Goal: Transaction & Acquisition: Purchase product/service

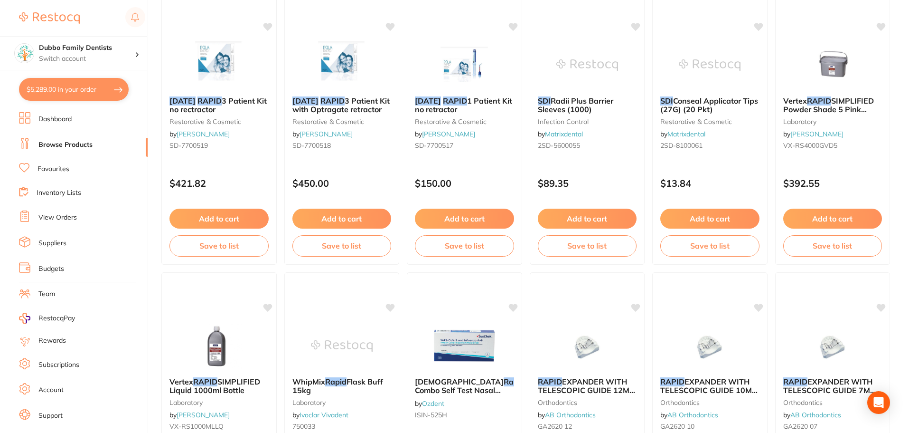
click at [91, 91] on button "$5,289.00 in your order" at bounding box center [74, 89] width 110 height 23
checkbox input "true"
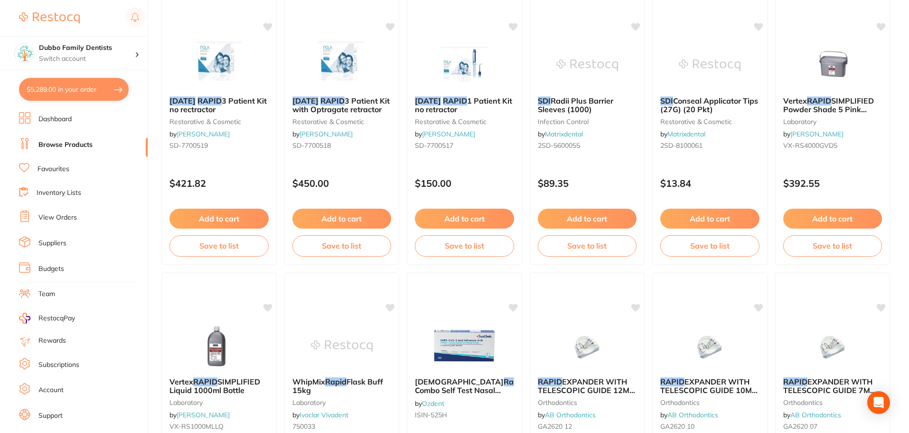
checkbox input "true"
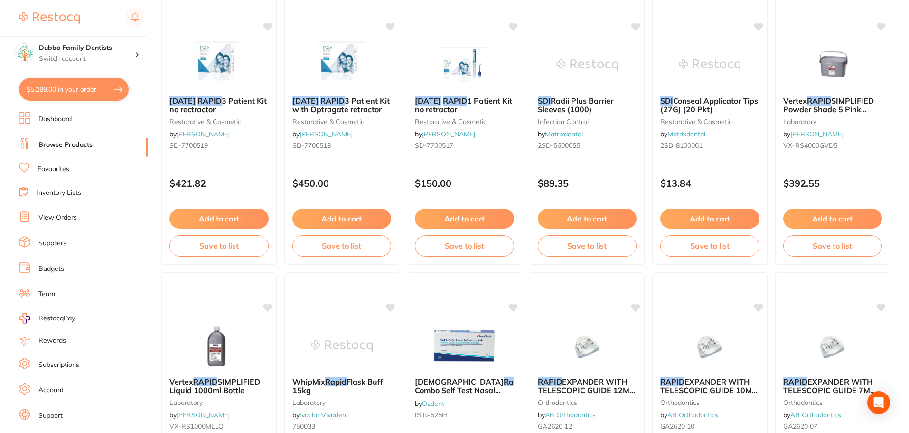
checkbox input "true"
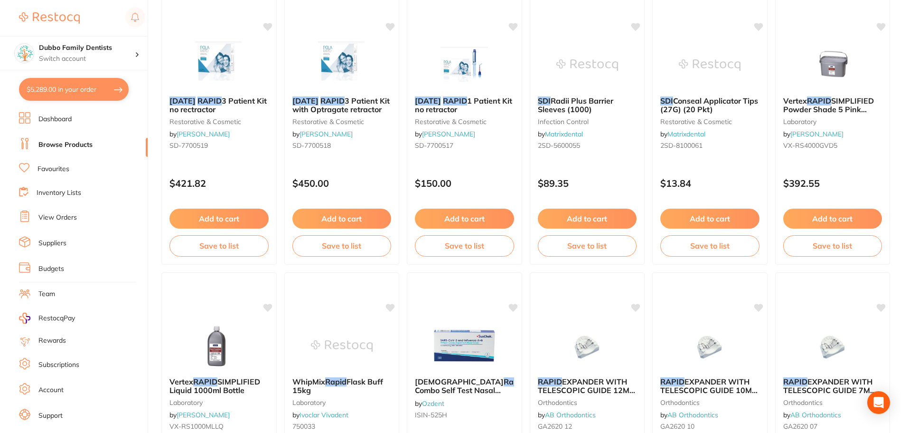
checkbox input "true"
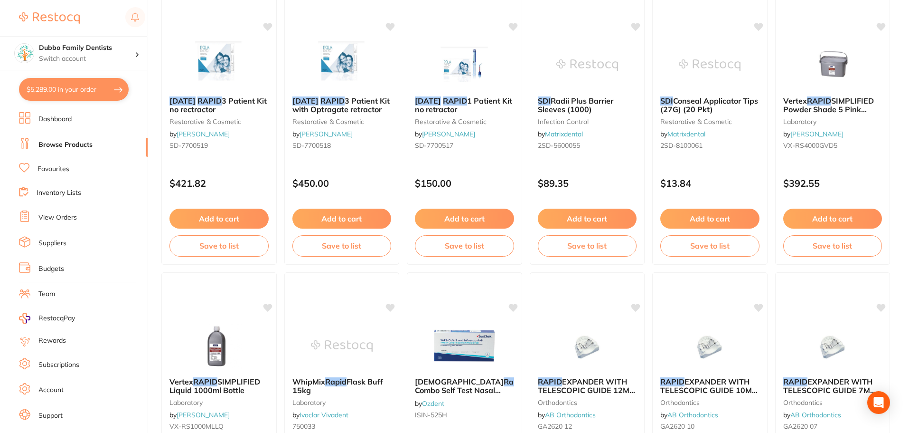
checkbox input "true"
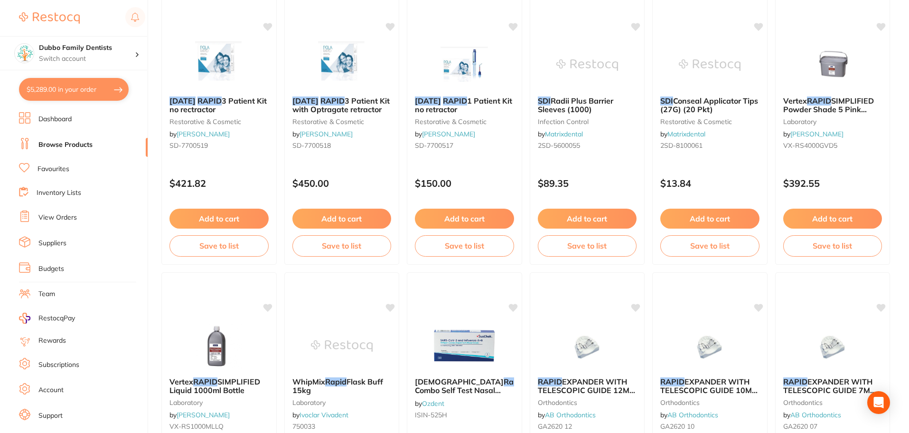
checkbox input "true"
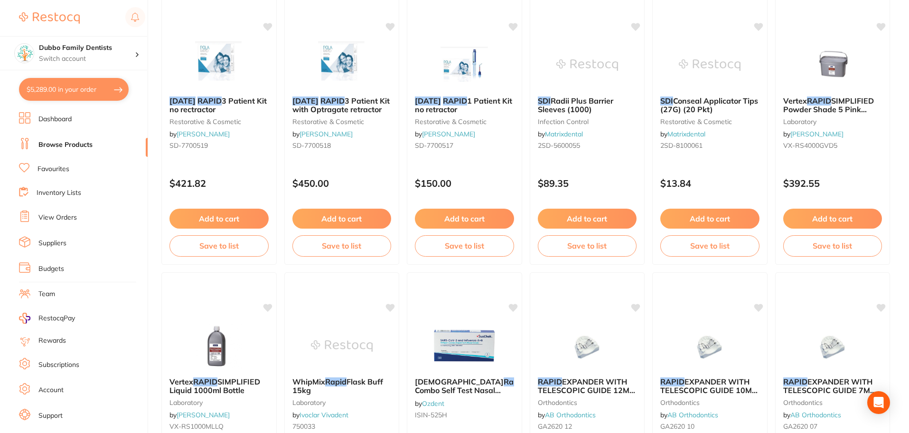
checkbox input "true"
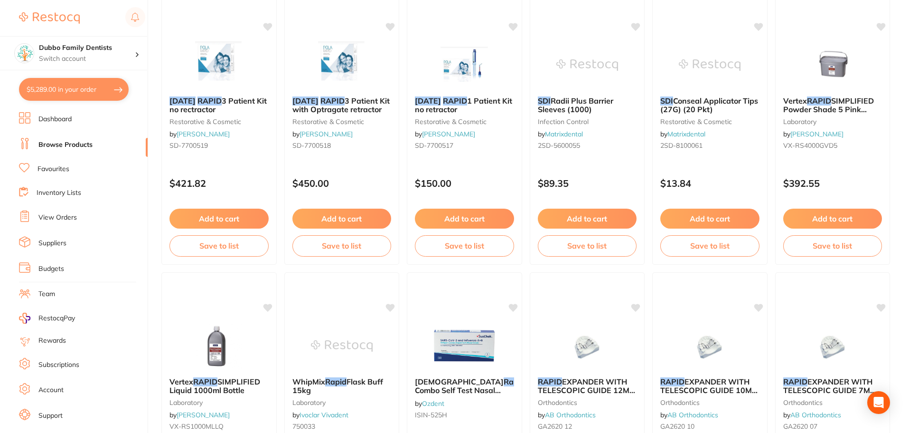
checkbox input "true"
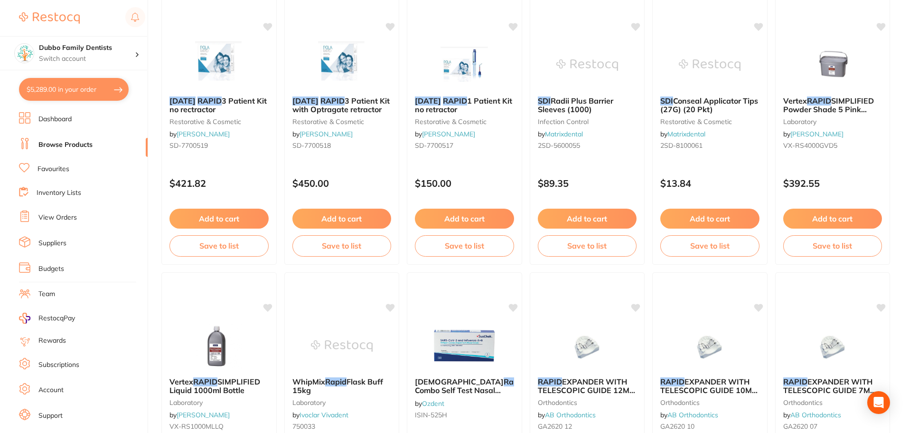
checkbox input "true"
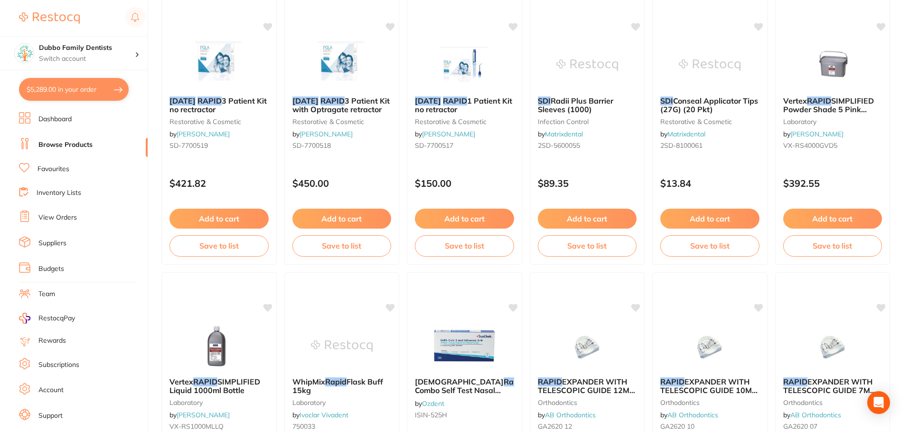
checkbox input "true"
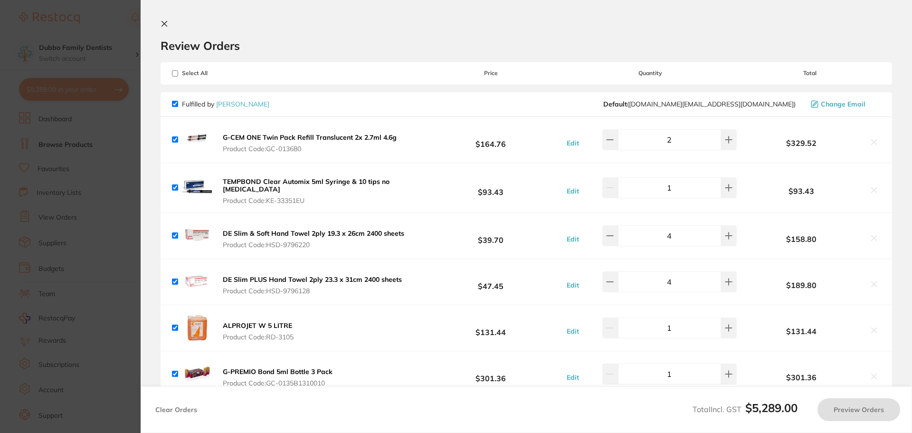
checkbox input "false"
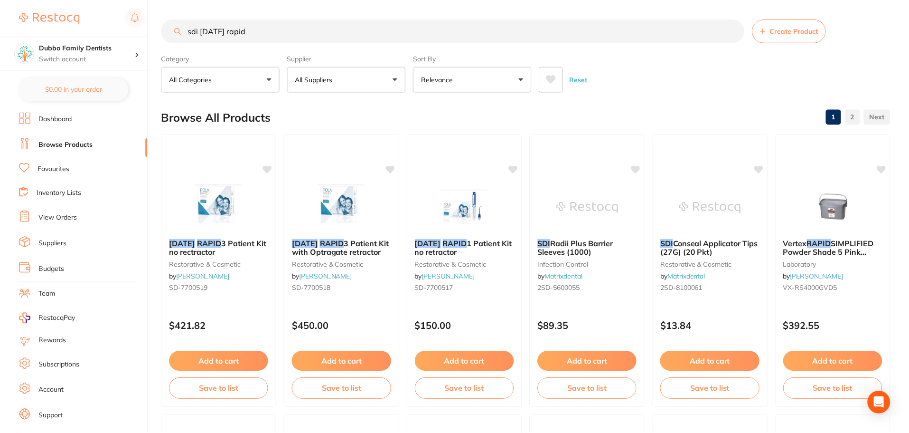
scroll to position [142, 0]
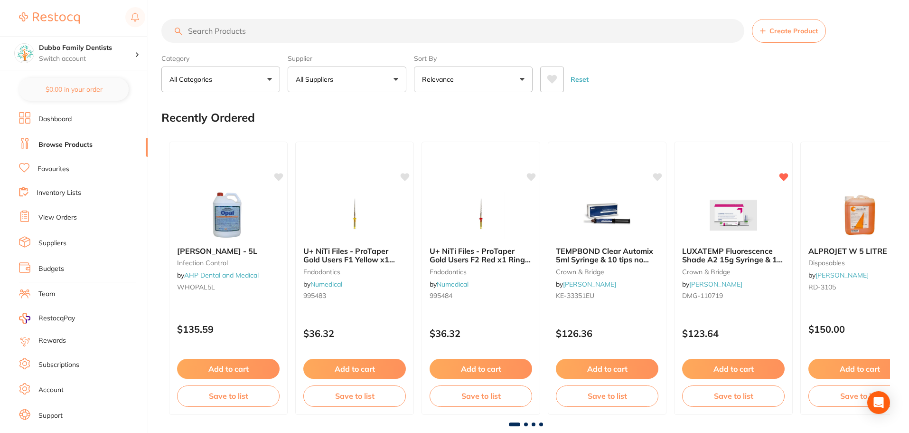
click at [9, 164] on section "Dubbo Family Dentists Switch account Dubbo Family Dentists $0.00 in your order …" at bounding box center [74, 216] width 148 height 433
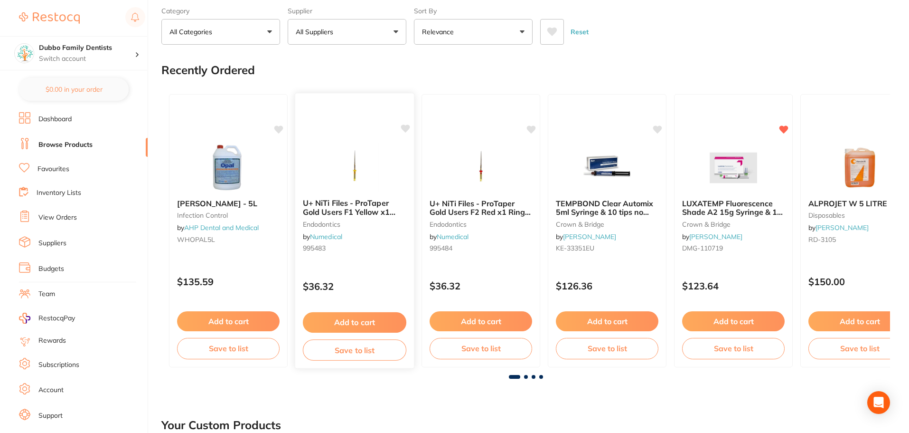
click at [335, 161] on img at bounding box center [354, 167] width 62 height 48
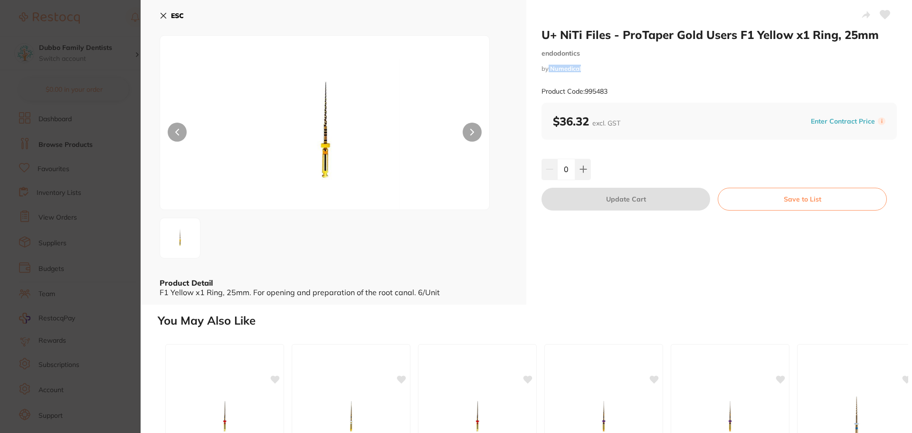
drag, startPoint x: 548, startPoint y: 67, endPoint x: 602, endPoint y: 64, distance: 54.7
click at [602, 64] on div "U+ NiTi Files - ProTaper Gold Users F1 Yellow x1 Ring, 25mm endodontics by Nume…" at bounding box center [718, 65] width 355 height 75
click at [162, 16] on icon at bounding box center [164, 16] width 8 height 8
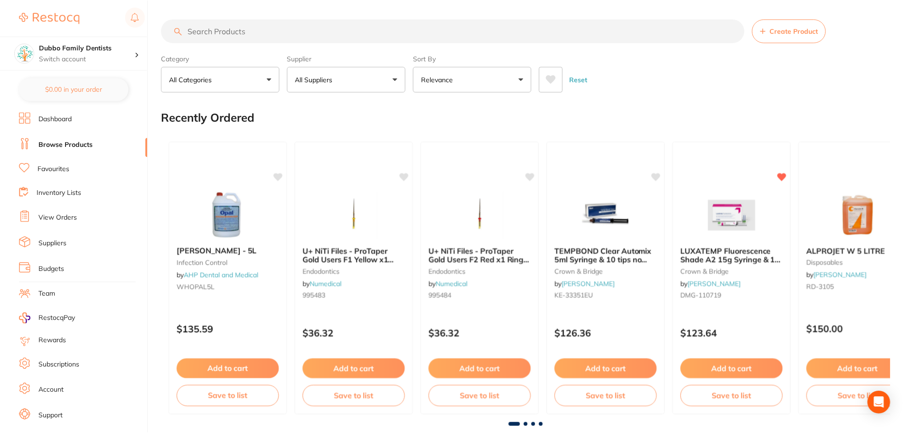
scroll to position [47, 0]
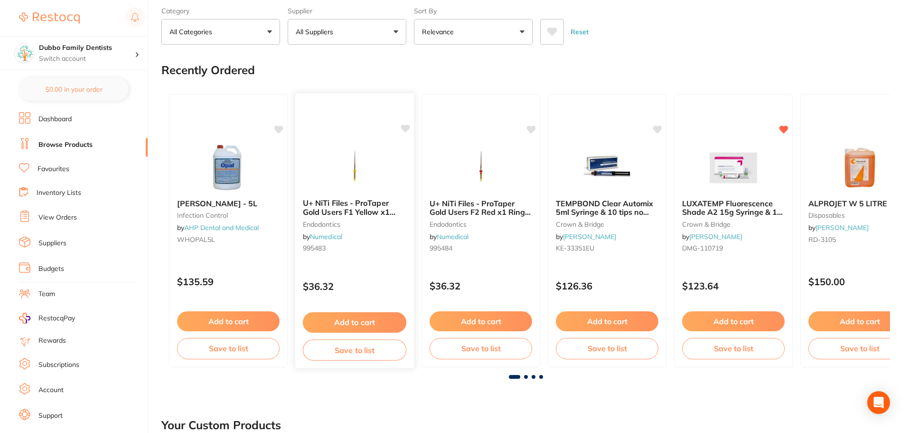
click at [348, 154] on img at bounding box center [354, 167] width 62 height 48
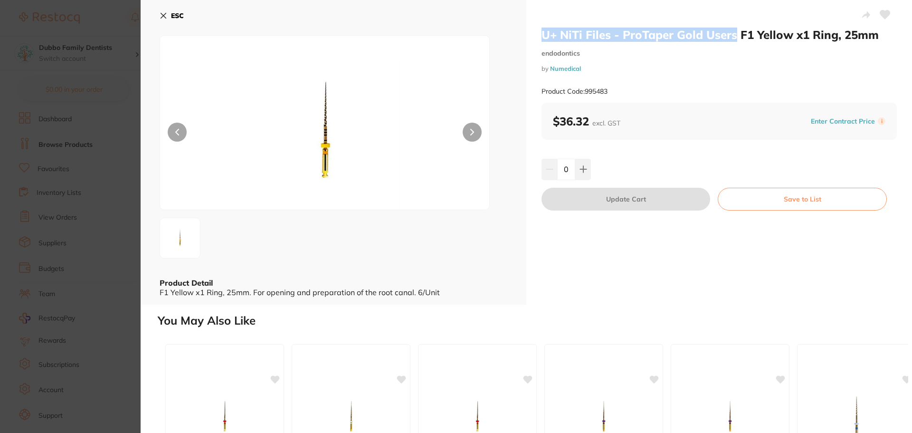
drag, startPoint x: 540, startPoint y: 35, endPoint x: 733, endPoint y: 36, distance: 193.3
click at [733, 36] on h2 "U+ NiTi Files - ProTaper Gold Users F1 Yellow x1 Ring, 25mm" at bounding box center [718, 35] width 355 height 14
copy h2 "U+ NiTi Files - ProTaper Gold Users"
click at [162, 13] on icon at bounding box center [164, 16] width 8 height 8
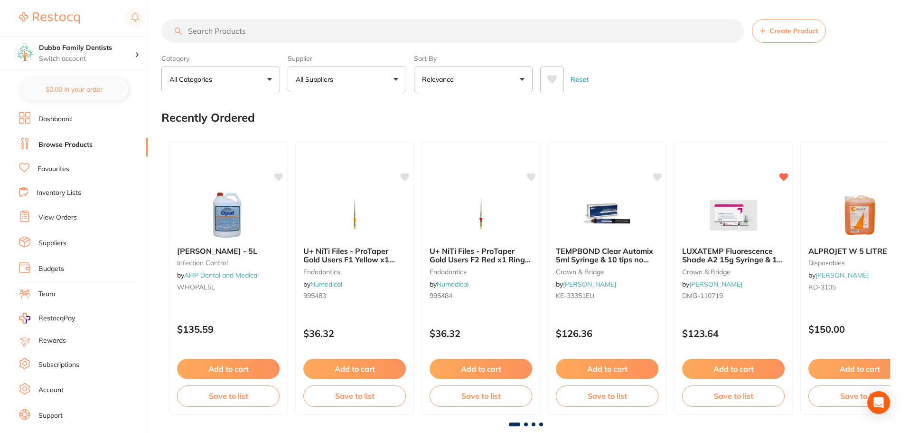
click at [337, 33] on input "search" at bounding box center [452, 31] width 583 height 24
paste input "U+ NiTi Files - ProTaper Gold Users"
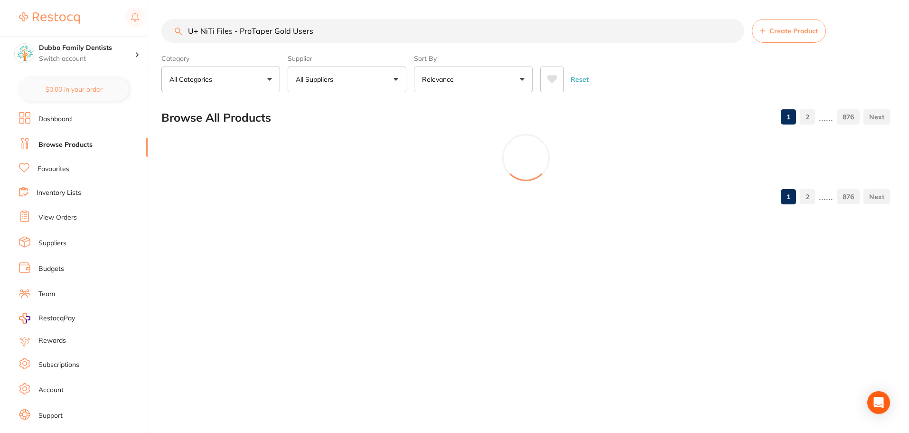
type input "U+ NiTi Files - ProTaper Gold Users"
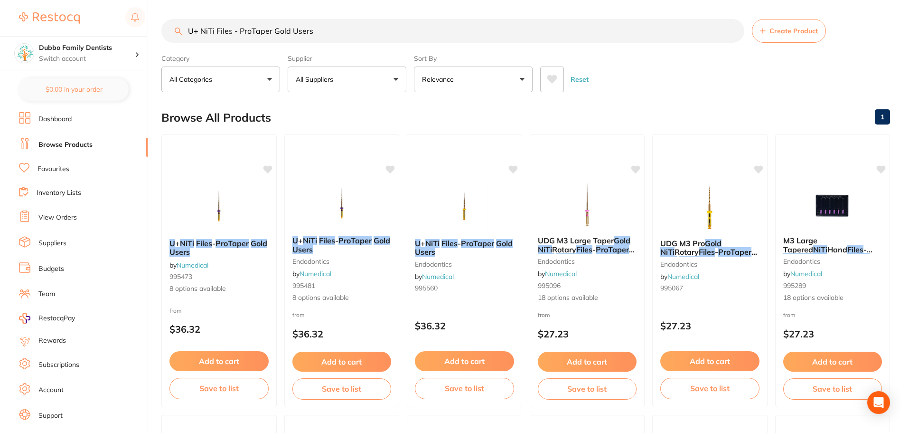
click at [364, 81] on button "All Suppliers" at bounding box center [347, 79] width 119 height 26
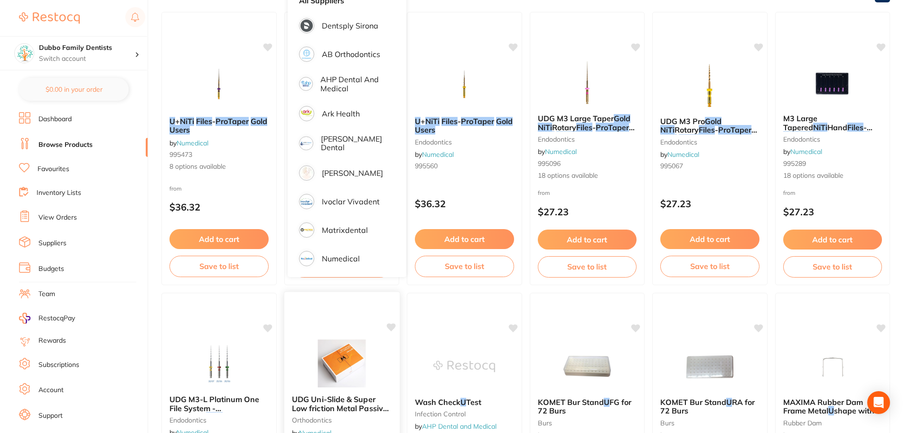
scroll to position [142, 0]
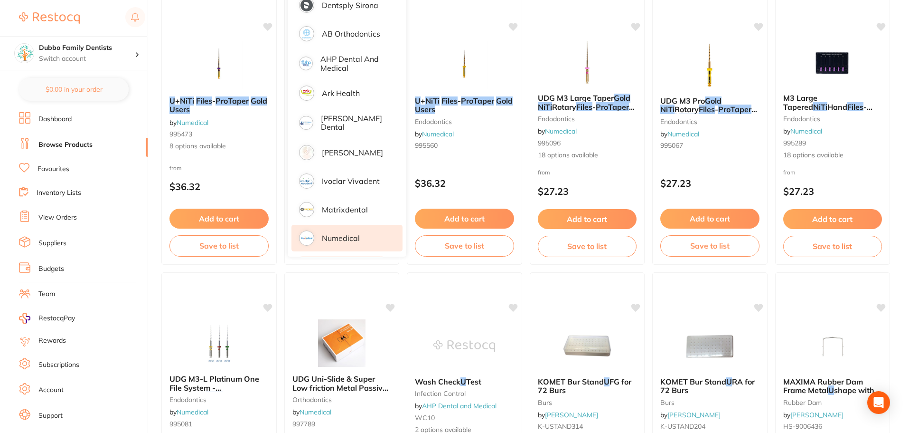
click at [365, 236] on li "Numedical" at bounding box center [347, 238] width 111 height 27
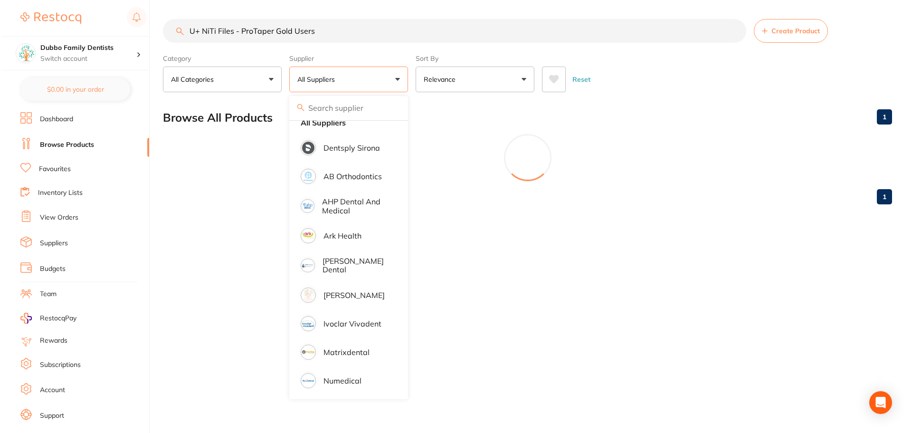
scroll to position [0, 0]
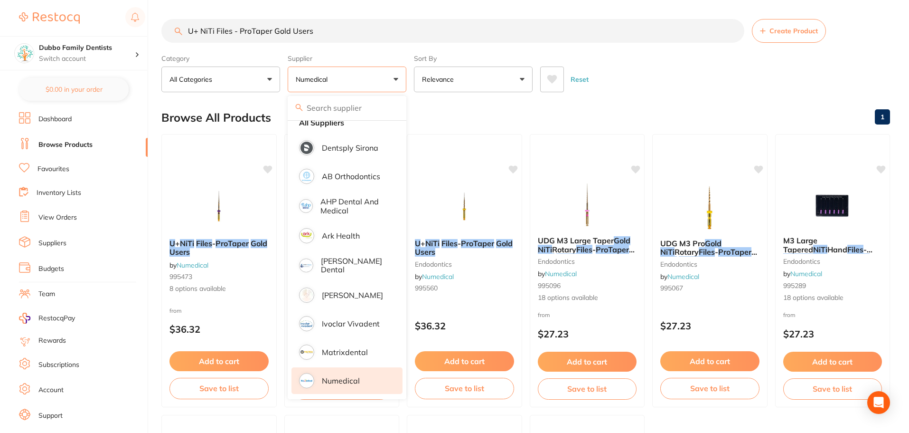
click at [639, 84] on div "Reset" at bounding box center [711, 75] width 342 height 33
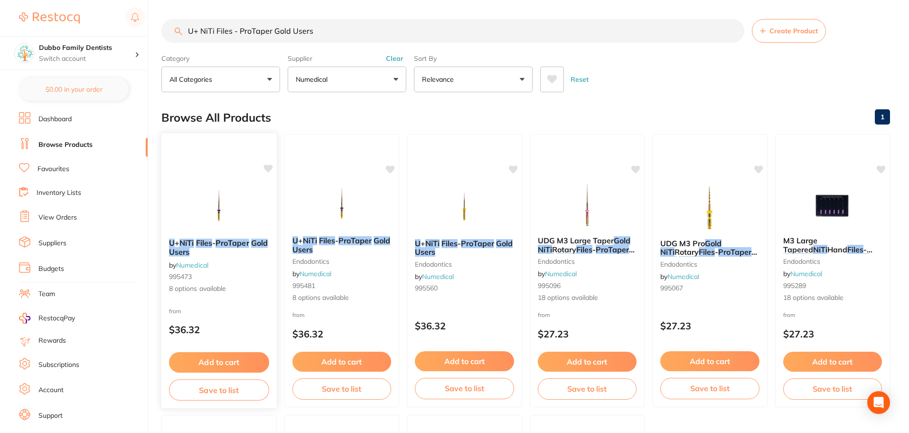
click at [217, 210] on img at bounding box center [219, 207] width 62 height 48
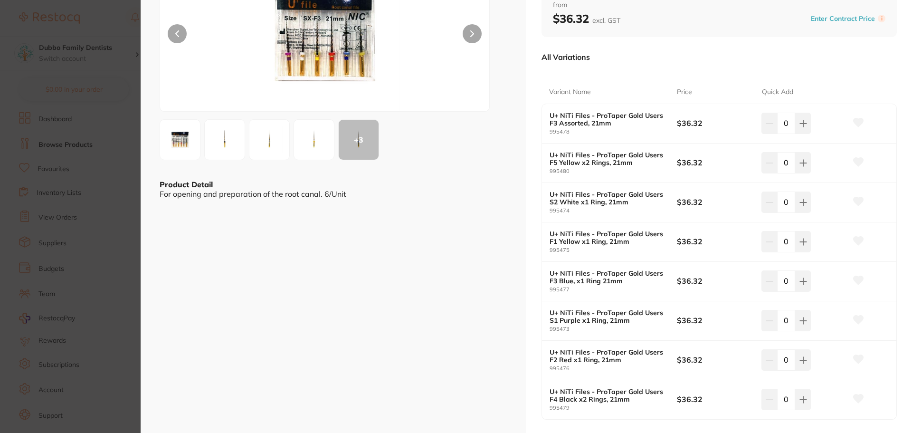
scroll to position [142, 0]
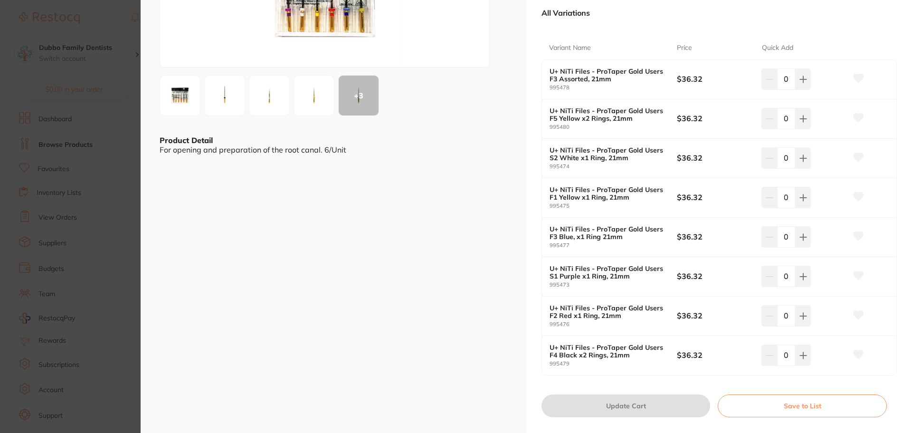
click at [94, 221] on section "U+ NiTi Files - ProTaper Gold Users by Numedical Product Code: 995473 ESC + 3 P…" at bounding box center [456, 216] width 912 height 433
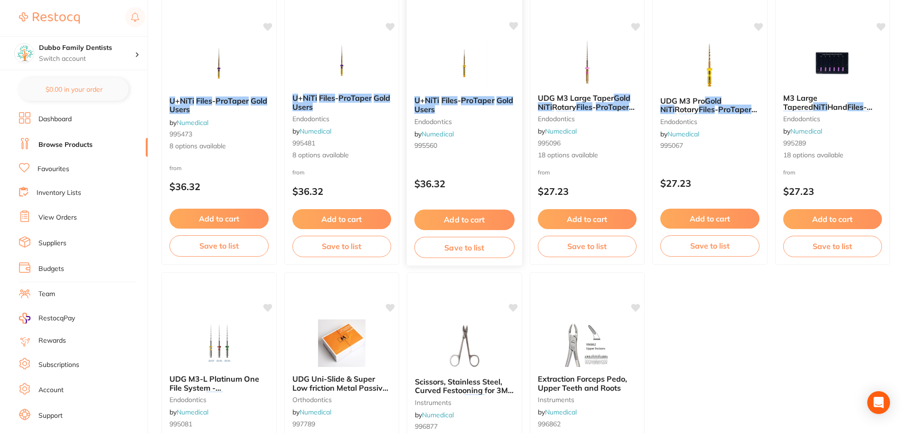
scroll to position [95, 0]
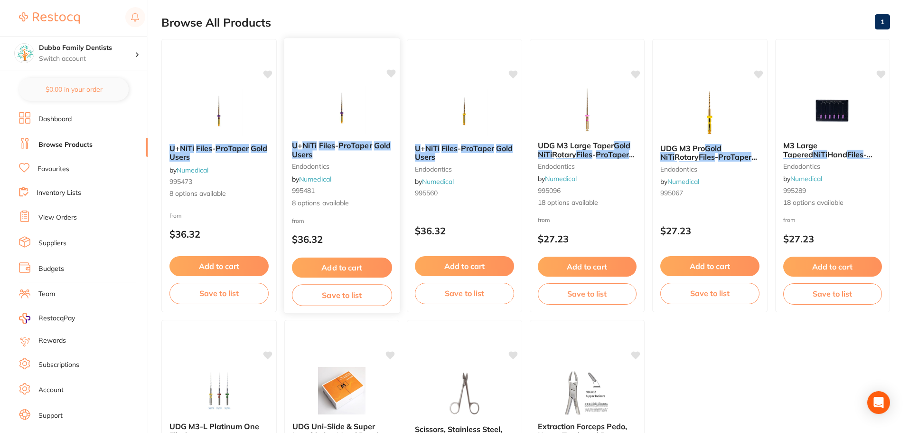
click at [333, 101] on img at bounding box center [342, 109] width 62 height 48
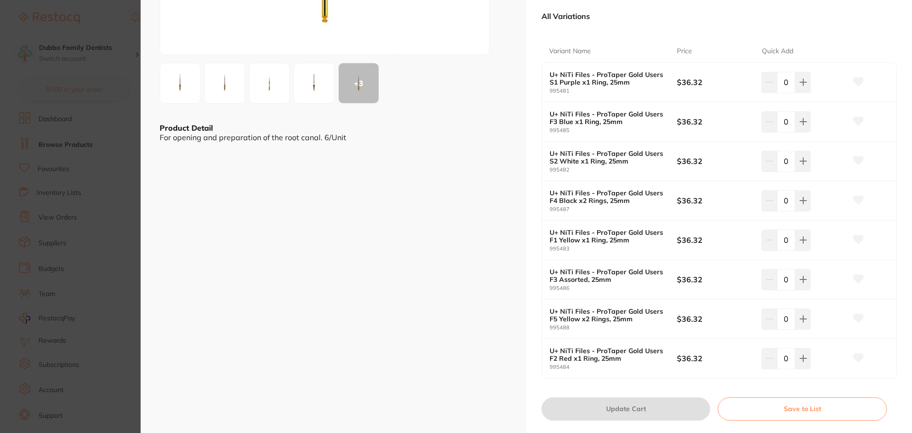
scroll to position [142, 0]
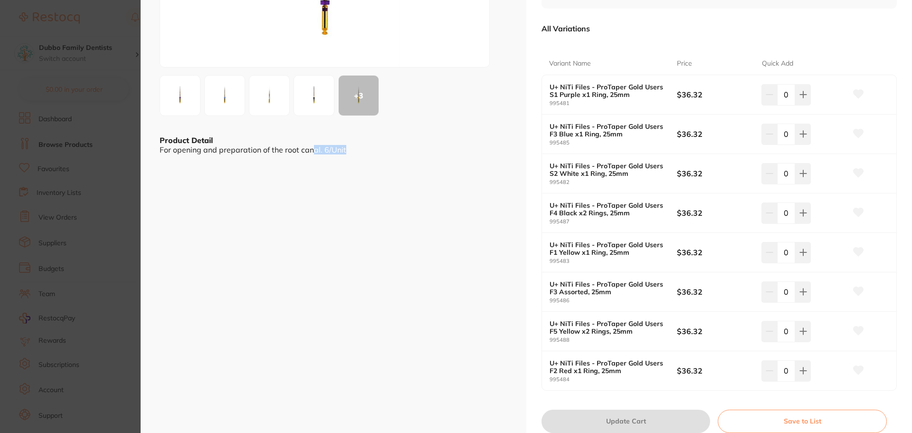
drag, startPoint x: 356, startPoint y: 150, endPoint x: 373, endPoint y: 167, distance: 24.2
click at [312, 157] on div "ESC + 3 Product Detail For opening and preparation of the root canal. 6/Unit" at bounding box center [334, 159] width 386 height 602
click at [375, 167] on div "ESC + 3 Product Detail For opening and preparation of the root canal. 6/Unit" at bounding box center [334, 159] width 386 height 602
click at [805, 251] on button at bounding box center [803, 252] width 16 height 21
type input "1"
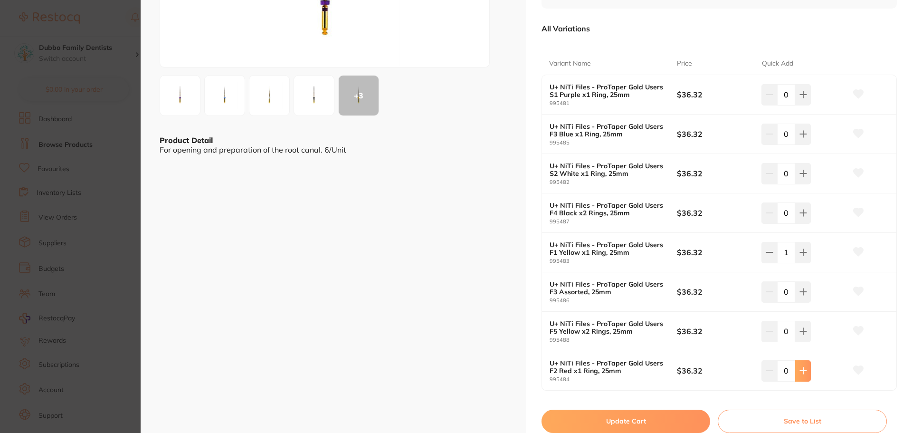
click at [795, 374] on button at bounding box center [803, 370] width 16 height 21
click at [772, 373] on button at bounding box center [769, 370] width 16 height 21
click at [772, 378] on button at bounding box center [769, 370] width 16 height 21
type input "0"
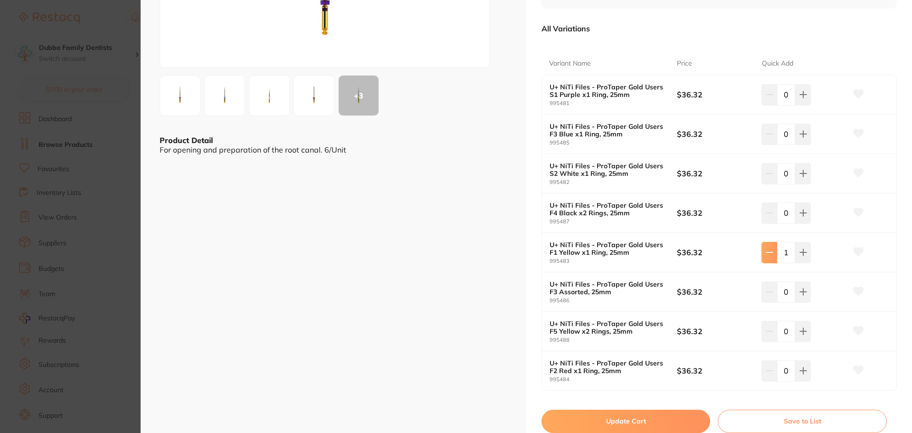
click at [765, 259] on button at bounding box center [769, 252] width 16 height 21
type input "0"
drag, startPoint x: 561, startPoint y: 293, endPoint x: 603, endPoint y: 294, distance: 41.3
click at [603, 294] on b "U+ NiTi Files - ProTaper Gold Users F3 Assorted, 25mm" at bounding box center [606, 287] width 114 height 15
click at [625, 295] on b "U+ NiTi Files - ProTaper Gold Users F3 Assorted, 25mm" at bounding box center [606, 287] width 114 height 15
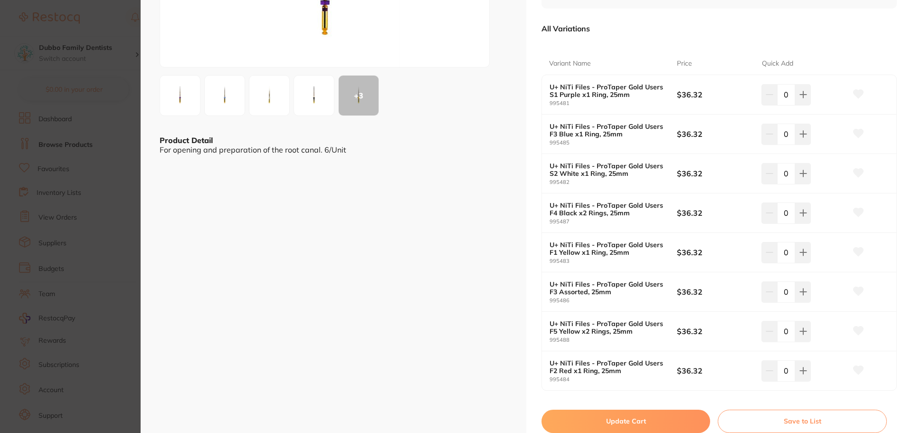
click at [674, 283] on div "U+ NiTi Files - ProTaper Gold Users F3 Assorted, 25mm 995486" at bounding box center [612, 291] width 127 height 23
click at [614, 288] on b "U+ NiTi Files - ProTaper Gold Users F3 Assorted, 25mm" at bounding box center [606, 287] width 114 height 15
click at [616, 286] on b "U+ NiTi Files - ProTaper Gold Users F3 Assorted, 25mm" at bounding box center [606, 287] width 114 height 15
click at [575, 285] on b "U+ NiTi Files - ProTaper Gold Users F3 Assorted, 25mm" at bounding box center [606, 287] width 114 height 15
drag, startPoint x: 618, startPoint y: 290, endPoint x: 547, endPoint y: 283, distance: 72.1
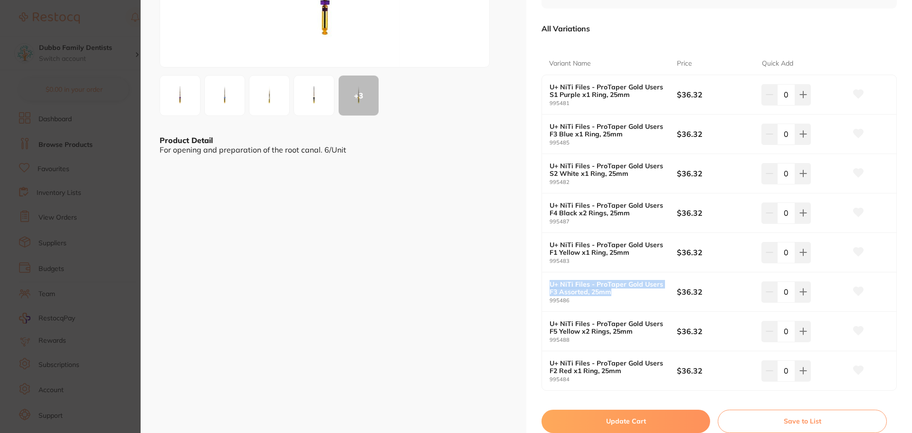
click at [547, 283] on div "U+ NiTi Files - ProTaper Gold Users F3 Assorted, 25mm 995486 $36.32 0" at bounding box center [719, 291] width 354 height 39
click at [567, 279] on div "U+ NiTi Files - ProTaper Gold Users F3 Assorted, 25mm 995486 $36.32 0" at bounding box center [719, 291] width 354 height 39
click at [636, 308] on div "U+ NiTi Files - ProTaper Gold Users F3 Assorted, 25mm 995486 $36.32 0" at bounding box center [719, 291] width 354 height 39
click at [63, 311] on section "U+ NiTi Files - ProTaper Gold Users endodontics by Numedical Product Code: 9954…" at bounding box center [456, 216] width 912 height 433
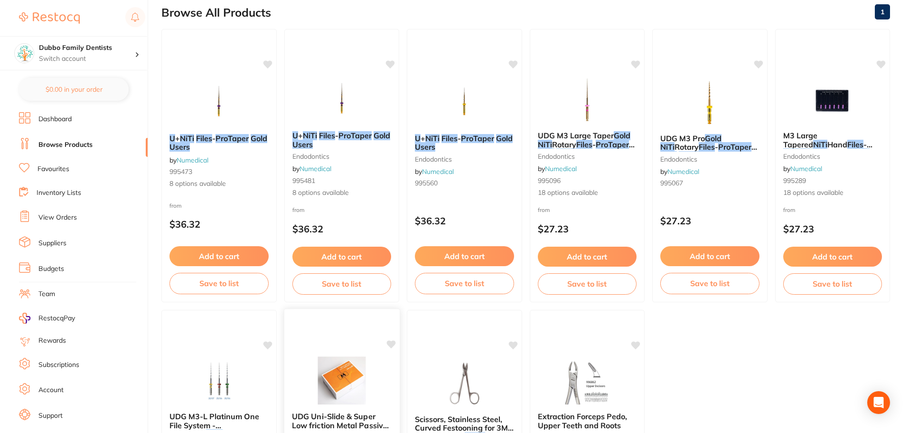
scroll to position [47, 0]
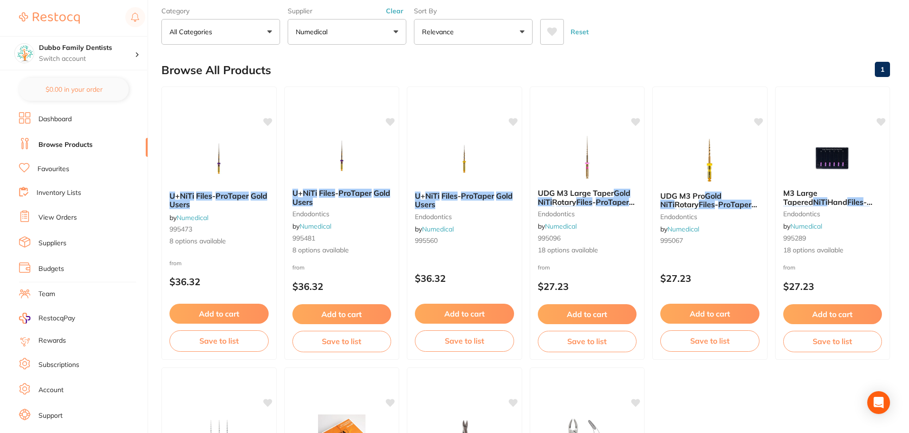
click at [739, 376] on ul "U + NiTi Files - ProTaper Gold Users by Numedical 995473 8 options available fr…" at bounding box center [525, 363] width 729 height 554
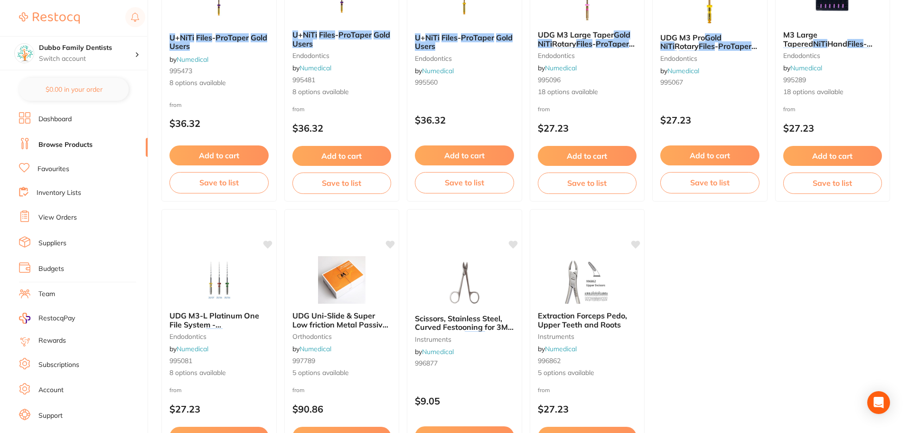
scroll to position [142, 0]
